Goal: Transaction & Acquisition: Book appointment/travel/reservation

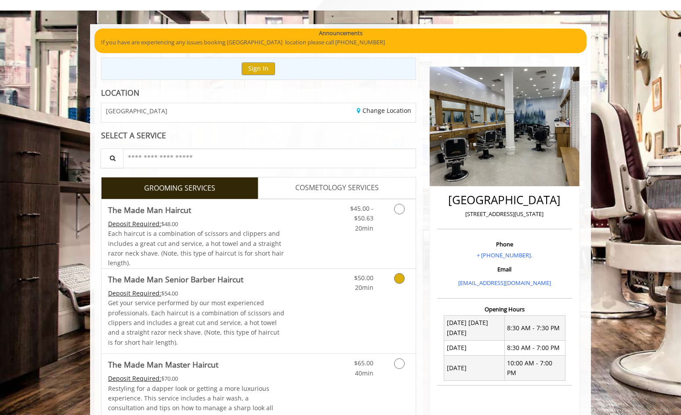
click at [402, 287] on link "Grooming services" at bounding box center [398, 281] width 22 height 24
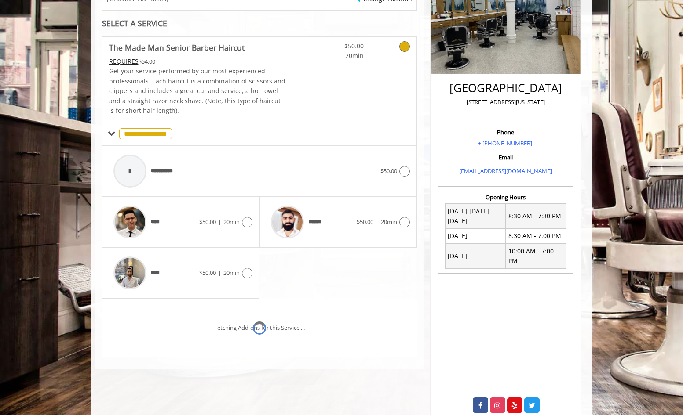
scroll to position [171, 0]
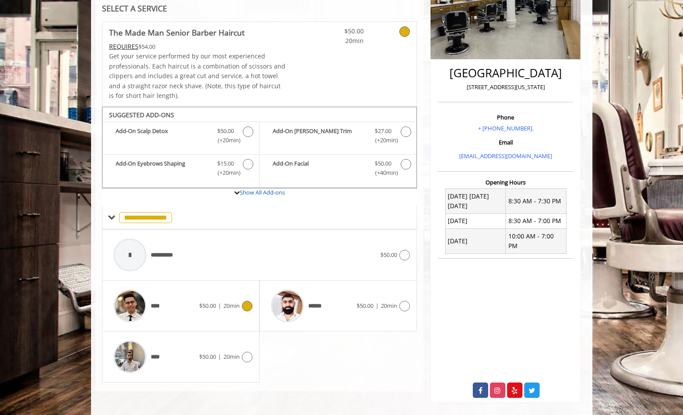
click at [183, 304] on div "****" at bounding box center [154, 306] width 90 height 42
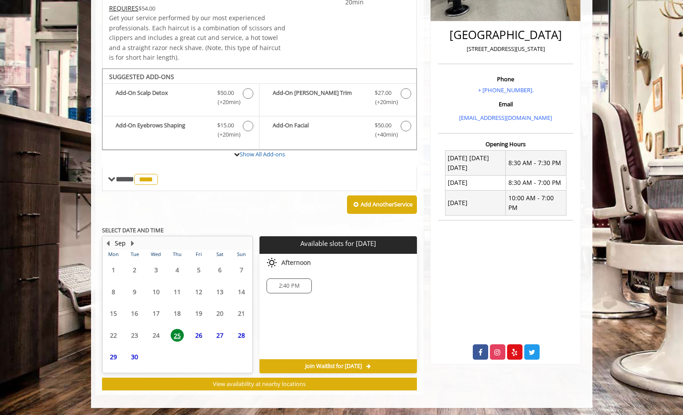
scroll to position [211, 0]
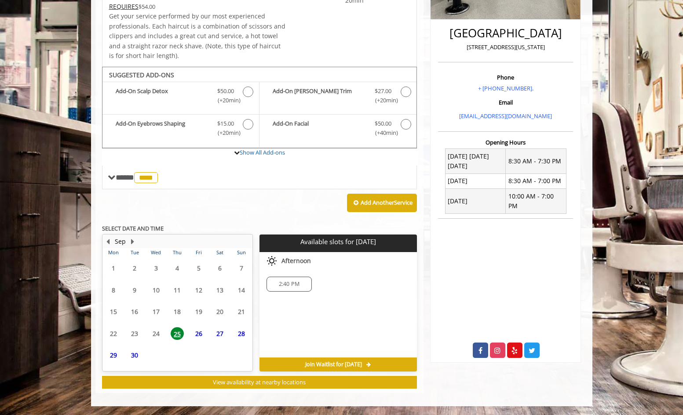
click at [197, 333] on span "26" at bounding box center [198, 334] width 13 height 13
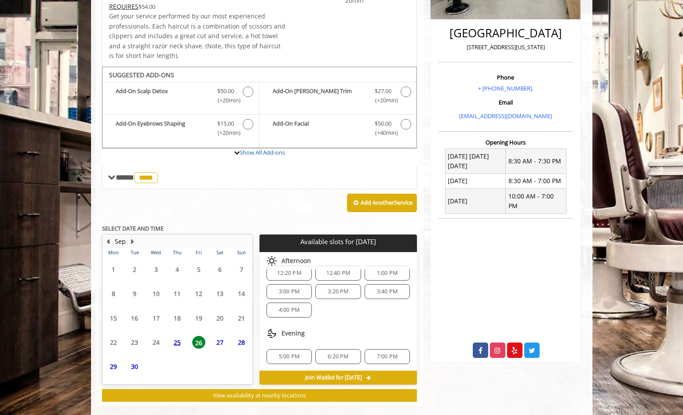
scroll to position [58, 0]
click at [286, 358] on span "5:00 PM" at bounding box center [289, 356] width 21 height 7
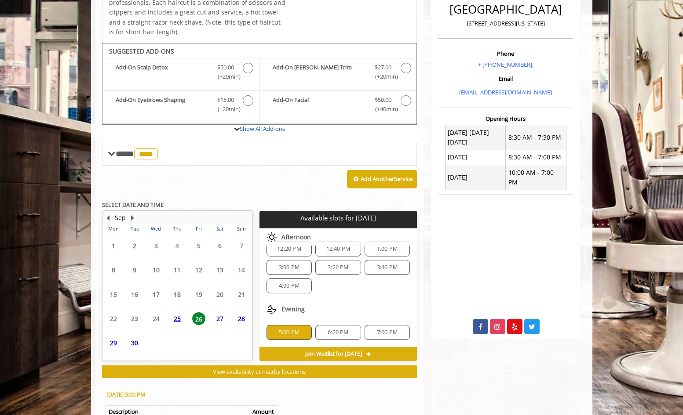
scroll to position [295, 0]
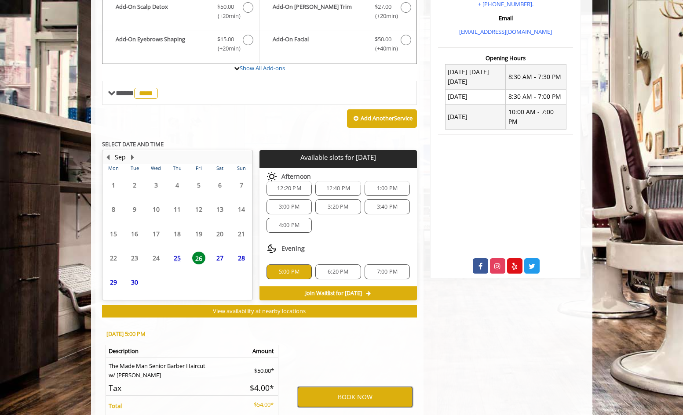
click at [330, 393] on button "BOOK NOW" at bounding box center [355, 397] width 115 height 20
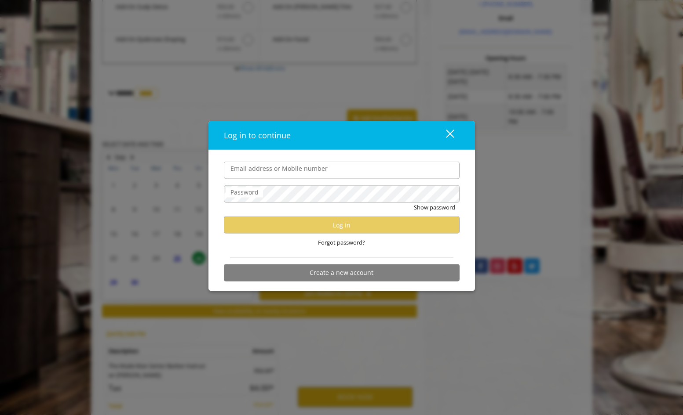
click at [295, 176] on input "Email address or Mobile number" at bounding box center [342, 171] width 236 height 18
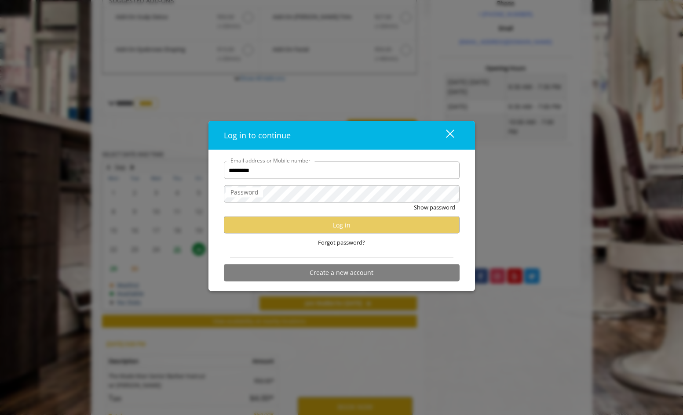
scroll to position [278, 0]
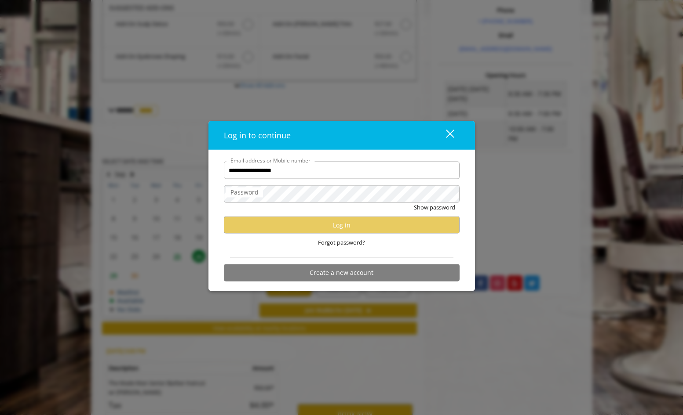
type input "**********"
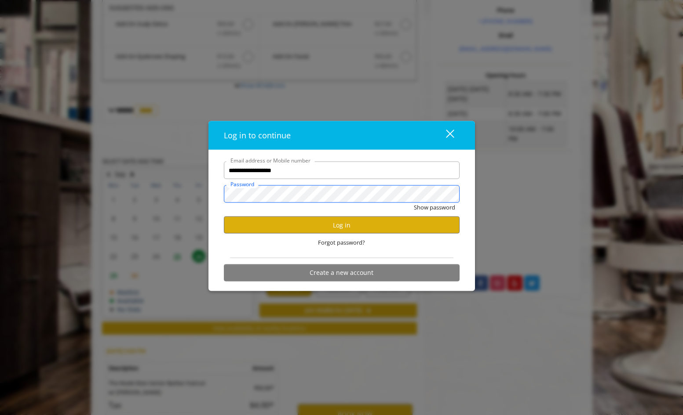
click at [414, 203] on button "Show password" at bounding box center [434, 207] width 41 height 9
click at [320, 222] on button "Log in" at bounding box center [342, 225] width 236 height 17
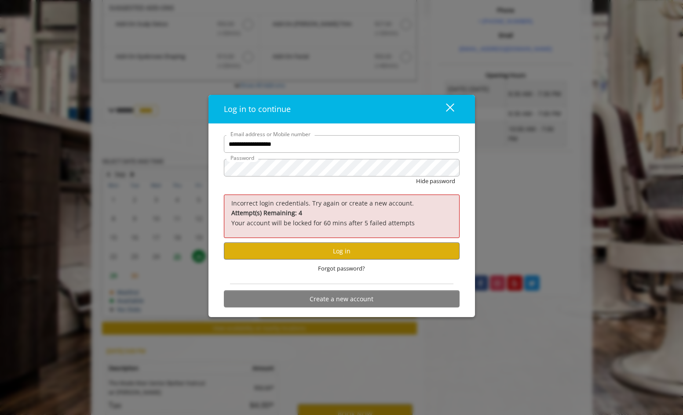
click at [342, 270] on span "Forgot password?" at bounding box center [341, 268] width 47 height 9
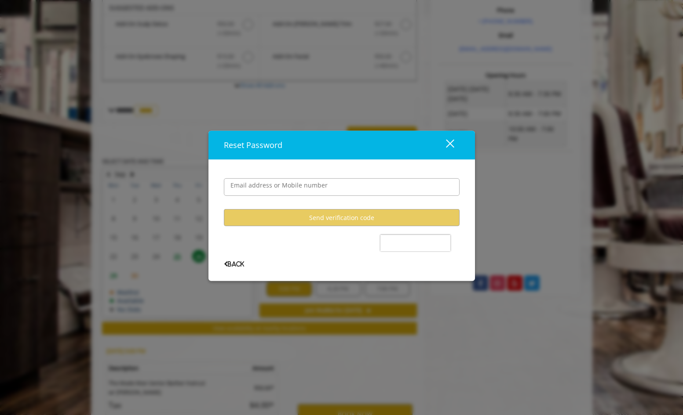
click at [283, 201] on user-forgot-password "Email address or Mobile number Send verification code Back" at bounding box center [342, 216] width 236 height 102
click at [290, 187] on label "Email address or Mobile number" at bounding box center [279, 186] width 106 height 10
click at [290, 187] on input "Email address or Mobile number" at bounding box center [342, 187] width 236 height 18
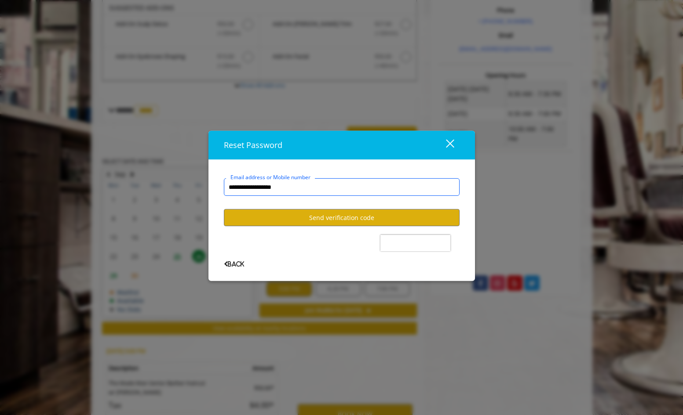
type input "**********"
click at [287, 217] on button "Send verification code" at bounding box center [342, 217] width 236 height 17
click at [244, 262] on span "Back" at bounding box center [234, 265] width 20 height 6
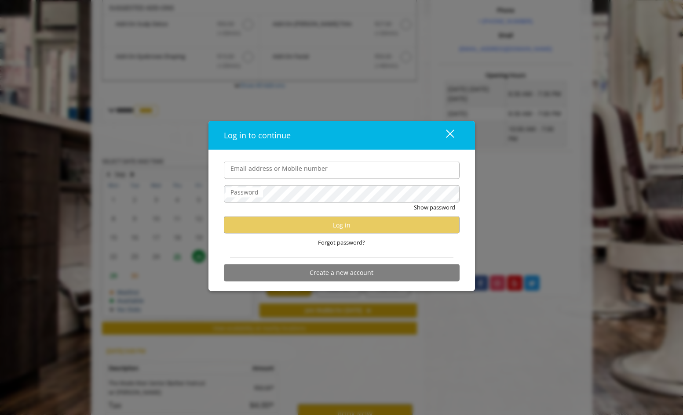
click at [271, 164] on label "Email address or Mobile number" at bounding box center [279, 169] width 106 height 10
click at [271, 164] on input "Email address or Mobile number" at bounding box center [342, 171] width 236 height 18
drag, startPoint x: 277, startPoint y: 167, endPoint x: 281, endPoint y: 167, distance: 4.4
click at [277, 167] on input "Email address or Mobile number" at bounding box center [342, 171] width 236 height 18
type input "*********"
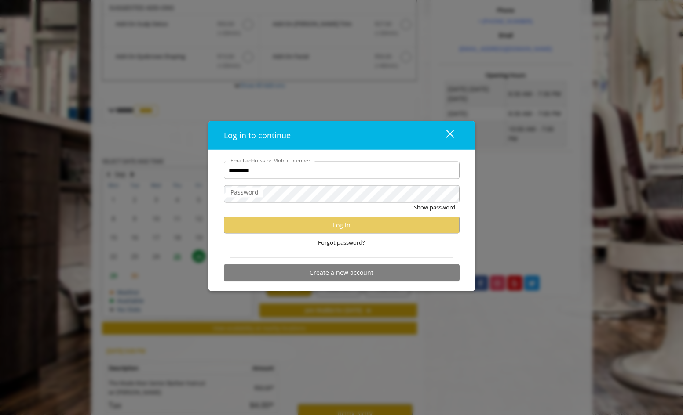
drag, startPoint x: 451, startPoint y: 131, endPoint x: 463, endPoint y: 118, distance: 17.7
click at [451, 131] on div "close dialog" at bounding box center [449, 134] width 8 height 8
